Goal: Task Accomplishment & Management: Use online tool/utility

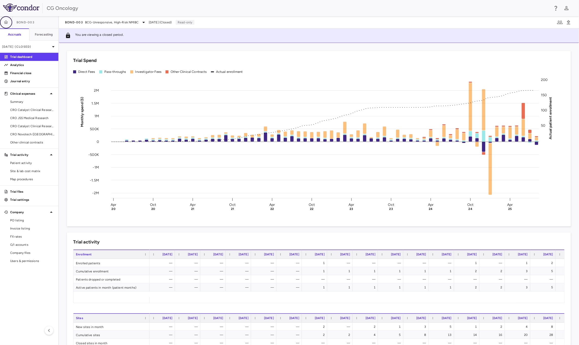
click at [6, 19] on button "button" at bounding box center [6, 22] width 12 height 12
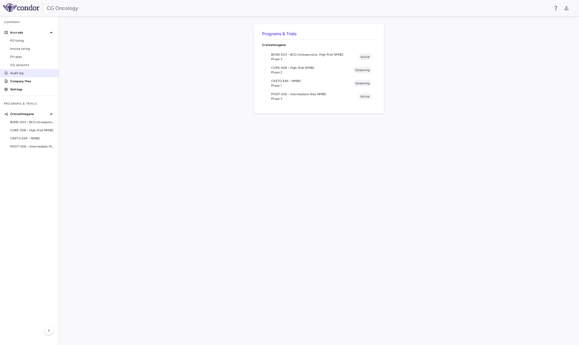
click at [25, 73] on p "Audit log" at bounding box center [32, 73] width 44 height 5
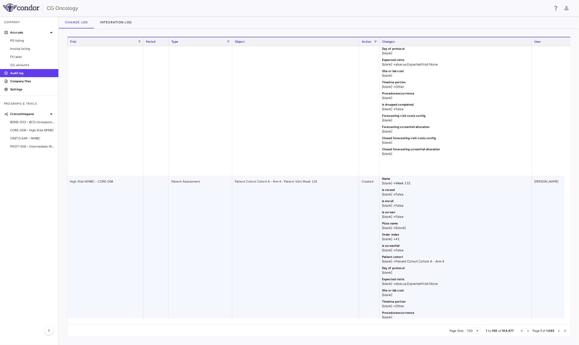
scroll to position [1562, 0]
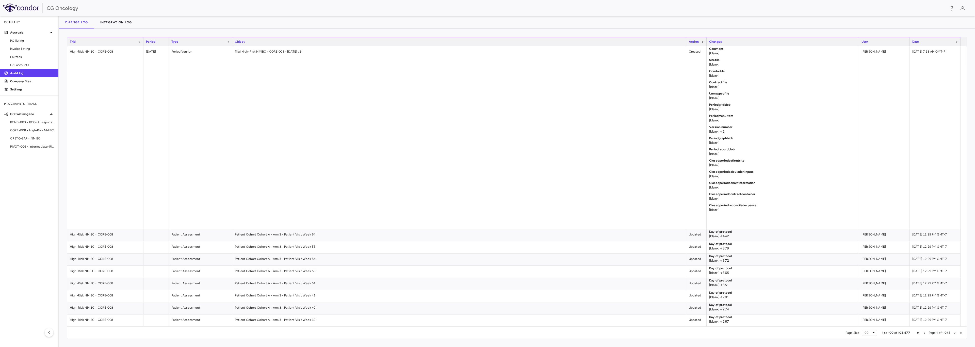
click at [579, 42] on div "Date" at bounding box center [934, 42] width 43 height 6
click at [579, 40] on span at bounding box center [956, 41] width 3 height 3
click at [579, 51] on div "Equals" at bounding box center [941, 51] width 33 height 4
click at [579, 61] on input "Filter Value" at bounding box center [943, 59] width 39 height 6
click at [579, 59] on input "Filter Value" at bounding box center [943, 59] width 39 height 6
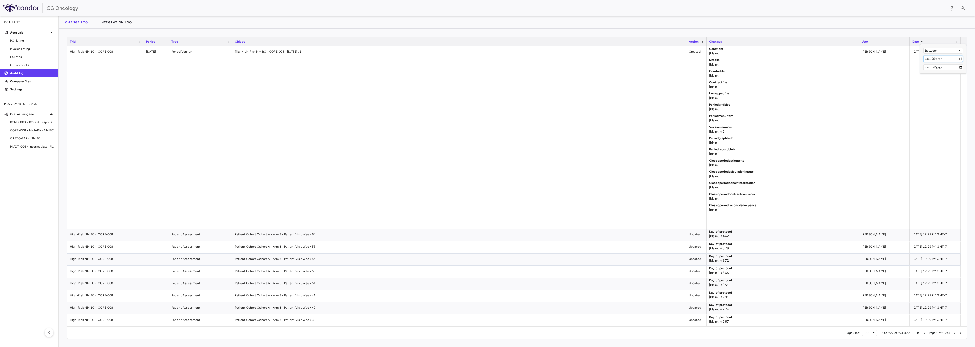
type input "**********"
click at [579, 67] on input "Filter Value" at bounding box center [943, 67] width 39 height 6
type input "**********"
click at [579, 333] on span "Last Page" at bounding box center [961, 332] width 3 height 3
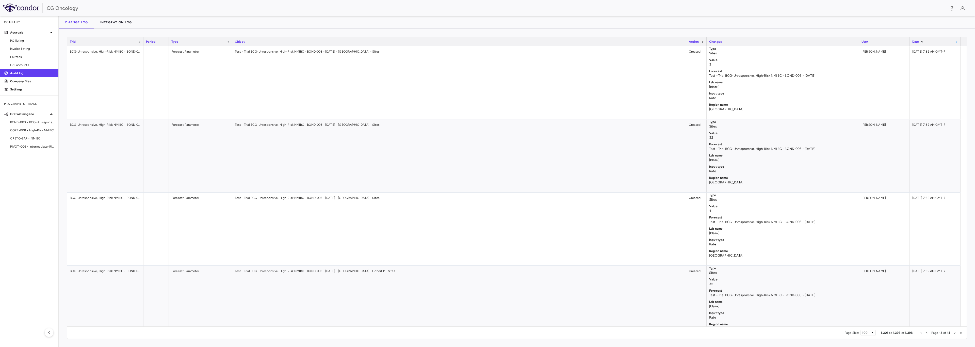
click at [579, 42] on span at bounding box center [956, 41] width 3 height 3
click at [501, 21] on div "Change log Integration log" at bounding box center [517, 22] width 917 height 12
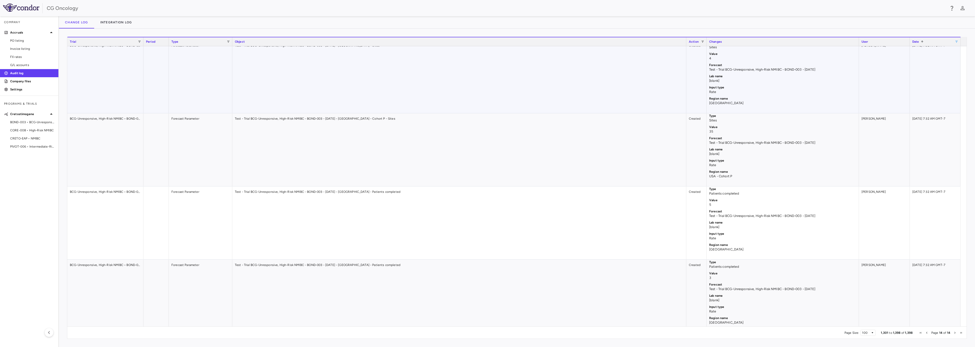
scroll to position [0, 0]
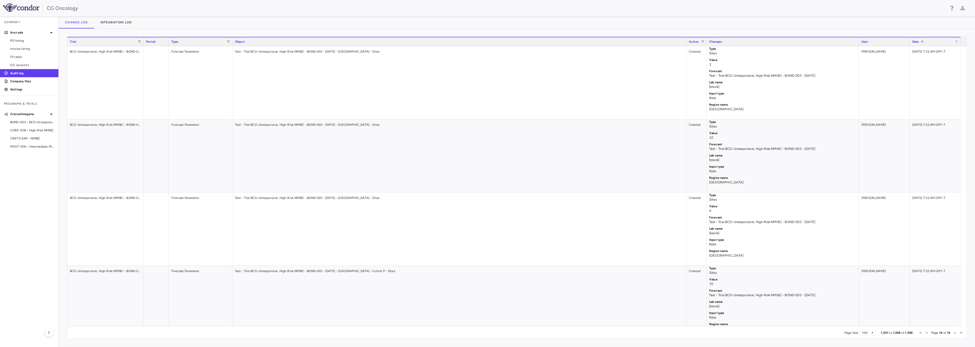
click at [579, 333] on span "First Page" at bounding box center [921, 332] width 3 height 3
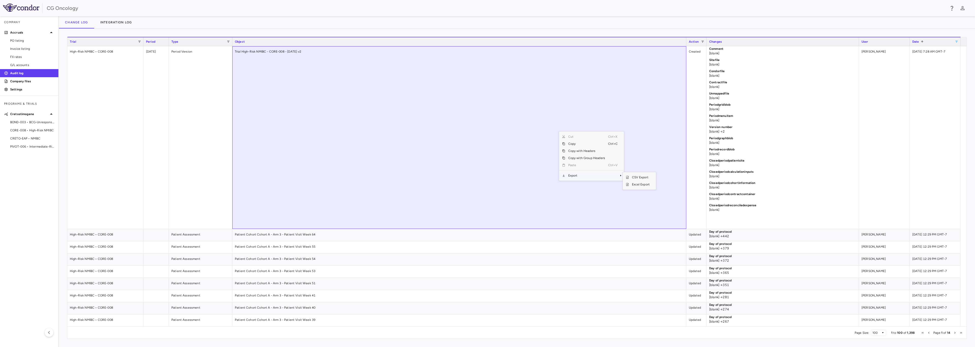
click at [579, 176] on span "Export" at bounding box center [586, 175] width 43 height 7
click at [579, 185] on span "Excel Export" at bounding box center [641, 184] width 24 height 7
click at [579, 345] on div "1 to 100 of 1,398. Page 1 of 14 Drag here to set row groups Drag here to set co…" at bounding box center [517, 188] width 917 height 318
click at [579, 333] on span "Next Page" at bounding box center [955, 332] width 3 height 3
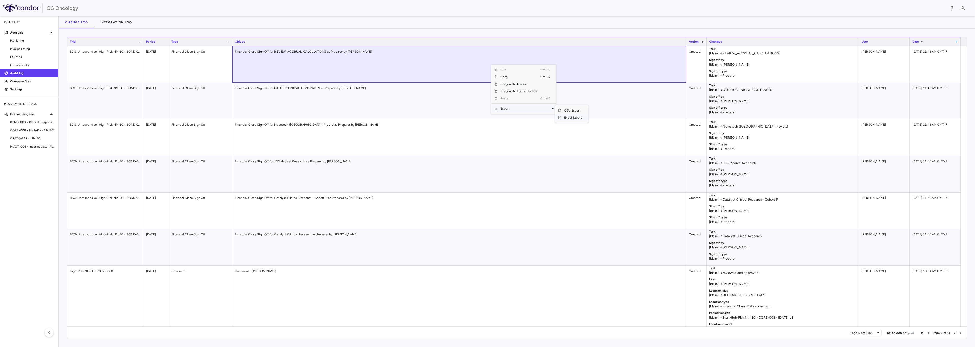
click at [573, 117] on span "Excel Export" at bounding box center [573, 117] width 24 height 7
drag, startPoint x: 921, startPoint y: 338, endPoint x: 927, endPoint y: 336, distance: 6.7
click at [579, 338] on div "Page Size: 100 101 to 200 of 1,398 Page 2 of 14" at bounding box center [517, 332] width 900 height 12
click at [579, 333] on span "Next Page" at bounding box center [955, 332] width 3 height 3
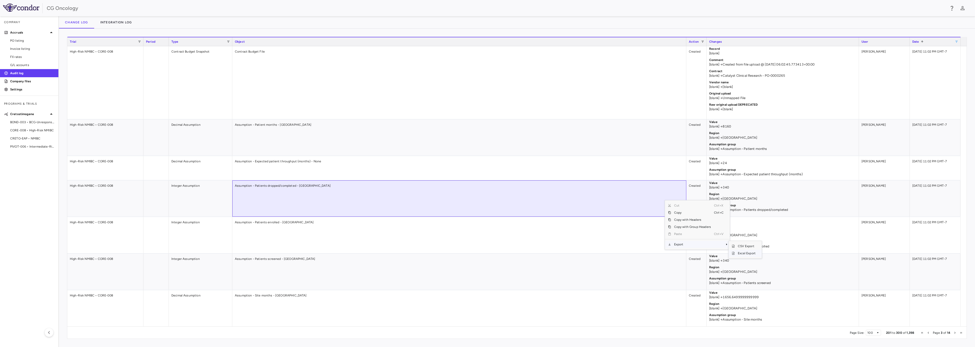
click at [579, 252] on span "Excel Export" at bounding box center [747, 253] width 24 height 7
drag, startPoint x: 633, startPoint y: 17, endPoint x: 749, endPoint y: 64, distance: 124.5
click at [579, 17] on div "Change log Integration log" at bounding box center [517, 22] width 917 height 12
click at [579, 332] on span "Next Page" at bounding box center [955, 332] width 3 height 3
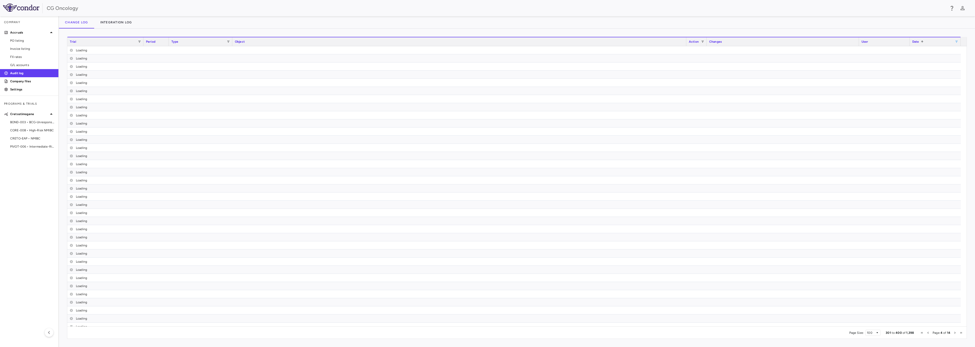
click at [579, 333] on span "Last Page" at bounding box center [961, 332] width 3 height 3
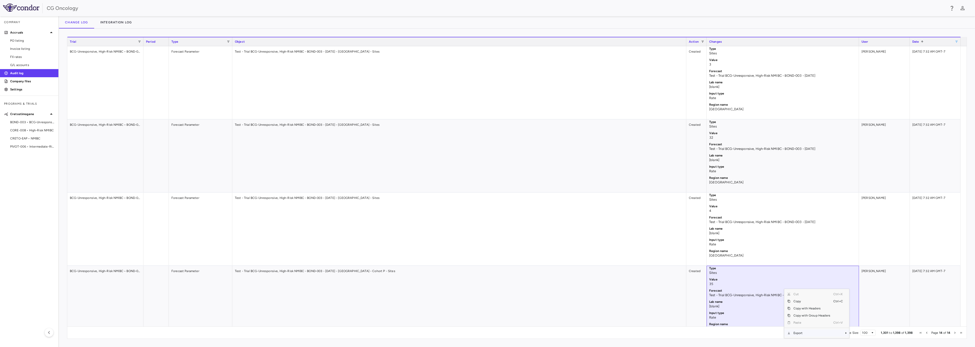
click at [579, 332] on span "Export" at bounding box center [812, 332] width 43 height 7
click at [579, 333] on span "Excel Export" at bounding box center [867, 332] width 24 height 7
drag, startPoint x: 926, startPoint y: 11, endPoint x: 932, endPoint y: 2, distance: 11.1
click at [579, 11] on div "CG Oncology" at bounding box center [496, 8] width 899 height 8
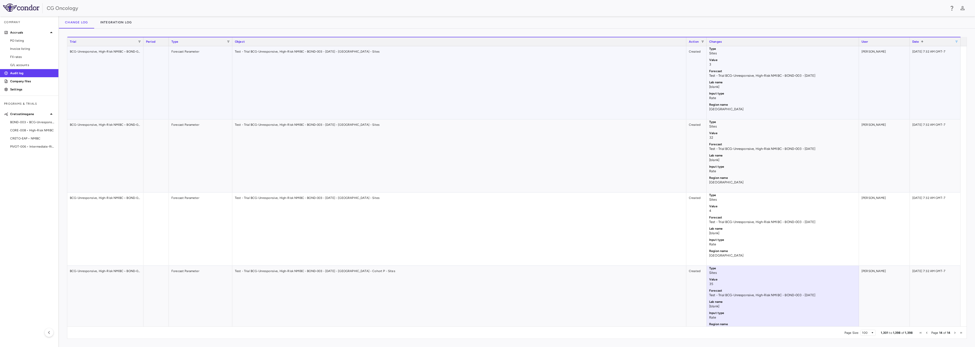
click at [185, 78] on div "Forecast Parameter" at bounding box center [201, 82] width 64 height 73
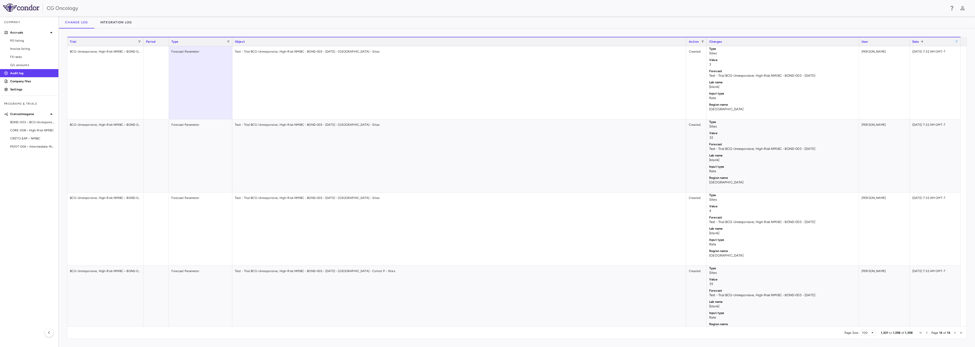
click at [579, 333] on span "Previous Page" at bounding box center [927, 332] width 3 height 3
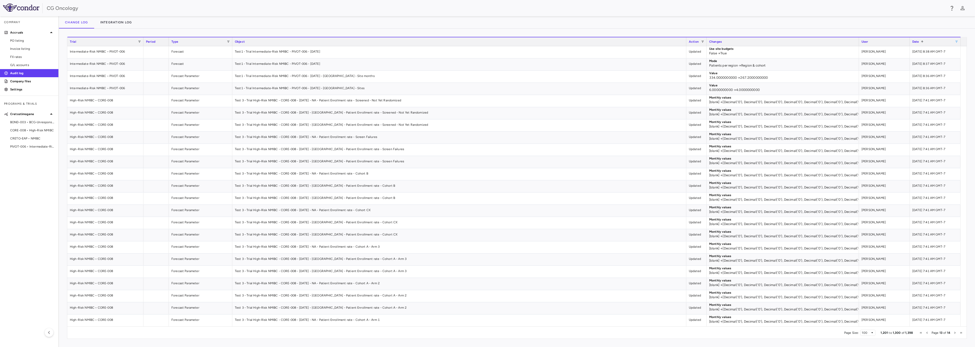
click at [579, 333] on span "First Page" at bounding box center [921, 332] width 3 height 3
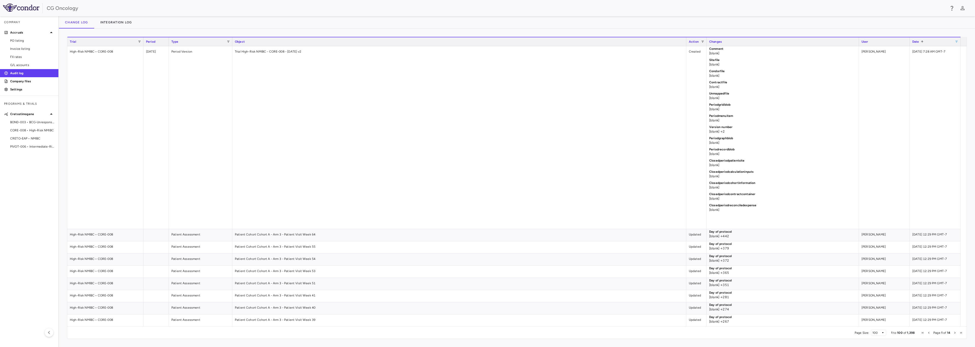
click at [530, 15] on div "CG Oncology" at bounding box center [487, 8] width 975 height 16
click at [579, 332] on span "Last Page" at bounding box center [961, 332] width 3 height 3
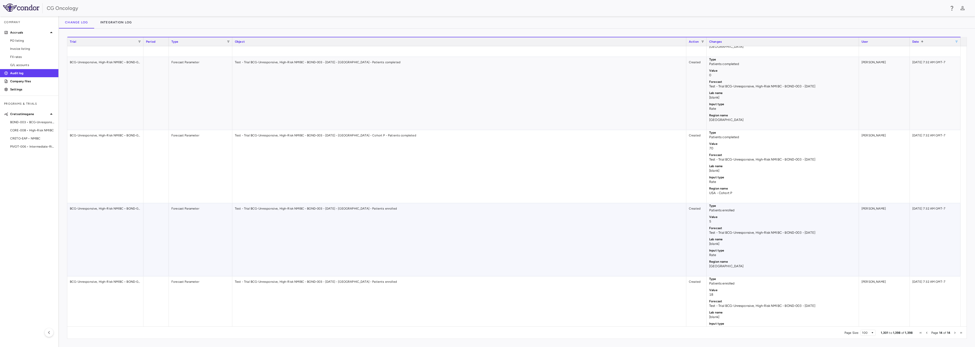
scroll to position [512, 0]
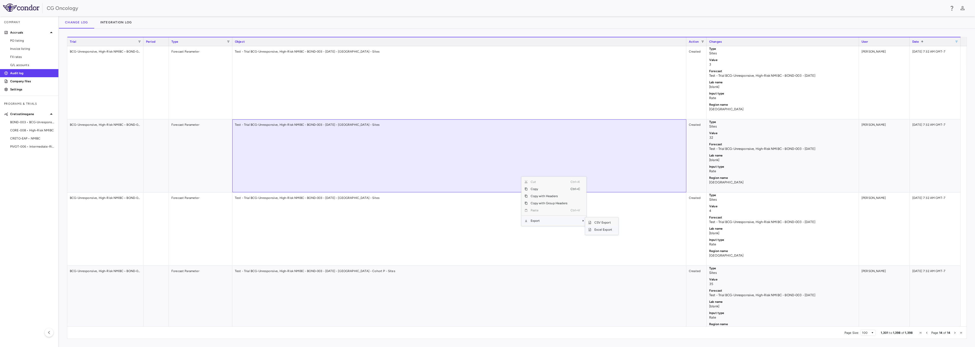
click at [579, 230] on span "Excel Export" at bounding box center [604, 229] width 24 height 7
click at [490, 26] on div "Change log Integration log" at bounding box center [517, 22] width 917 height 12
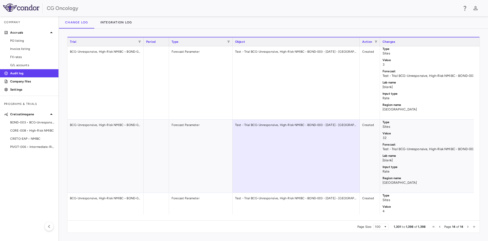
click at [435, 226] on span "First Page" at bounding box center [433, 226] width 3 height 3
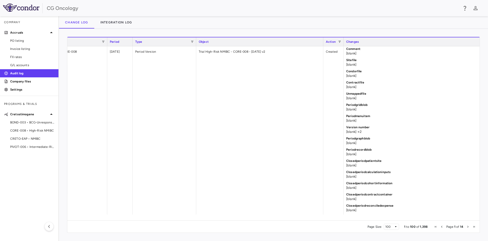
scroll to position [0, 93]
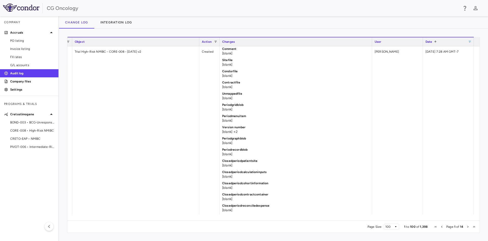
click at [468, 45] on div "Date 1" at bounding box center [448, 41] width 46 height 9
click at [468, 44] on div "Date 1" at bounding box center [448, 41] width 46 height 9
click at [469, 42] on span at bounding box center [469, 41] width 3 height 3
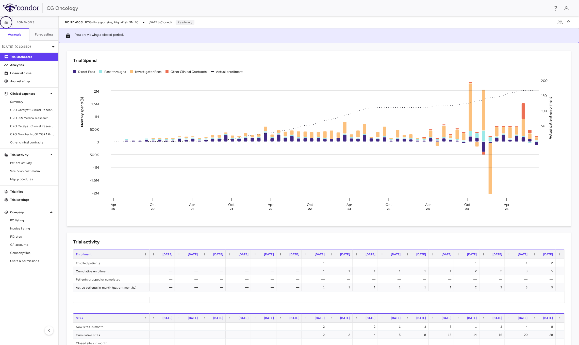
click at [6, 18] on button "button" at bounding box center [6, 22] width 12 height 12
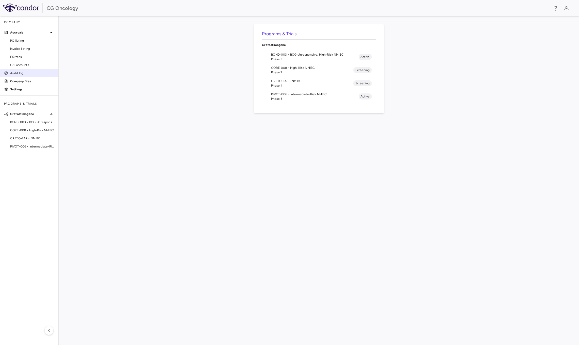
click at [22, 72] on p "Audit log" at bounding box center [32, 73] width 44 height 5
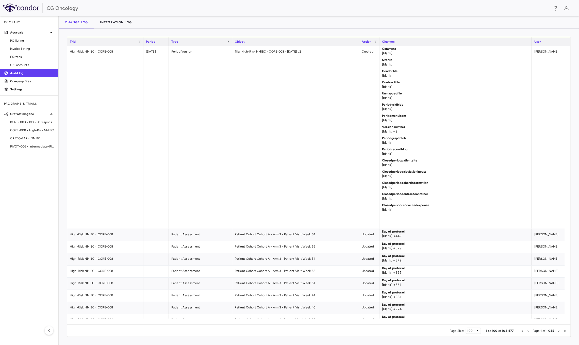
scroll to position [0, 69]
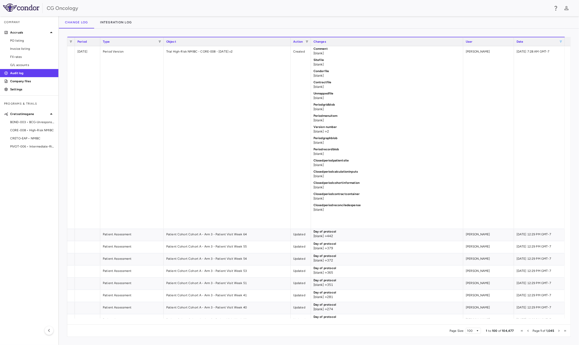
click at [560, 40] on span at bounding box center [561, 41] width 3 height 3
click at [563, 50] on span "Filtering operator" at bounding box center [564, 50] width 3 height 3
click at [546, 59] on input "Filter Value" at bounding box center [547, 59] width 39 height 6
click at [565, 58] on input "Filter Value" at bounding box center [547, 59] width 39 height 6
type input "**********"
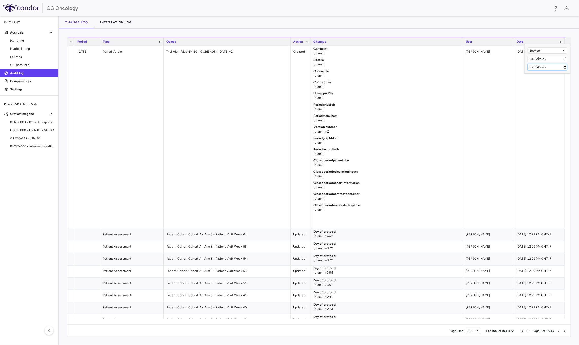
click at [566, 66] on input "Filter Value" at bounding box center [547, 67] width 39 height 6
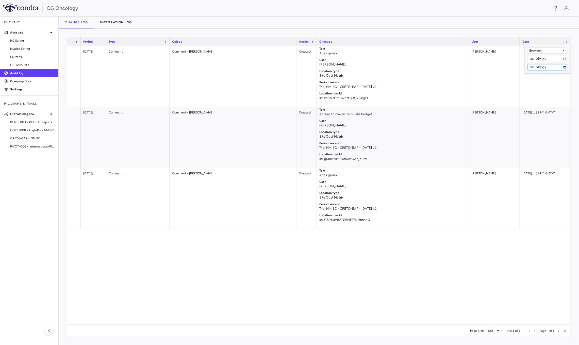
type input "**********"
click at [564, 59] on input "**********" at bounding box center [547, 59] width 39 height 6
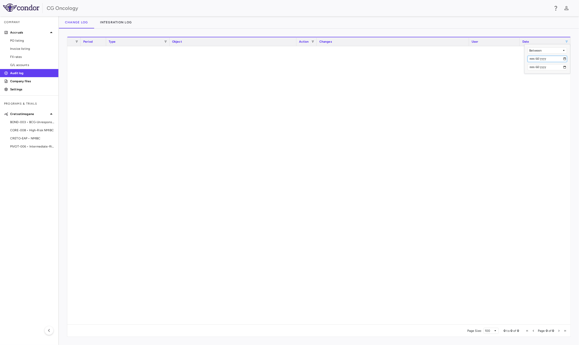
click at [566, 58] on input "**********" at bounding box center [547, 59] width 39 height 6
type input "**********"
click at [566, 67] on input "**********" at bounding box center [547, 67] width 39 height 6
type input "**********"
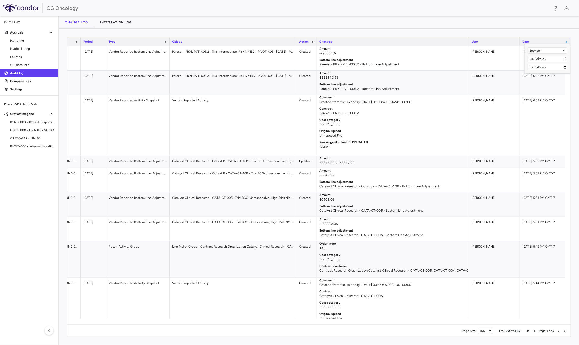
click at [565, 330] on span "Last Page" at bounding box center [565, 330] width 3 height 3
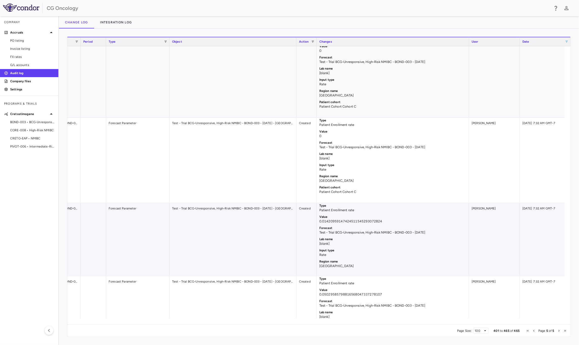
scroll to position [0, 0]
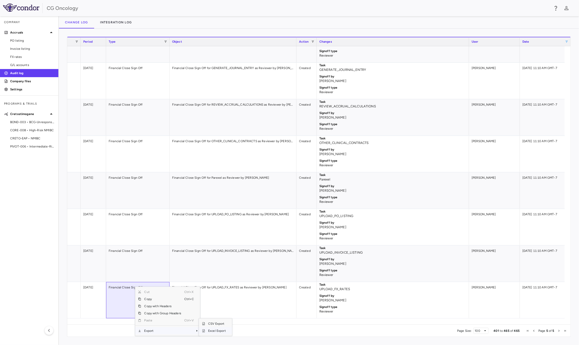
click at [214, 330] on span "Excel Export" at bounding box center [217, 330] width 24 height 7
